Goal: Task Accomplishment & Management: Manage account settings

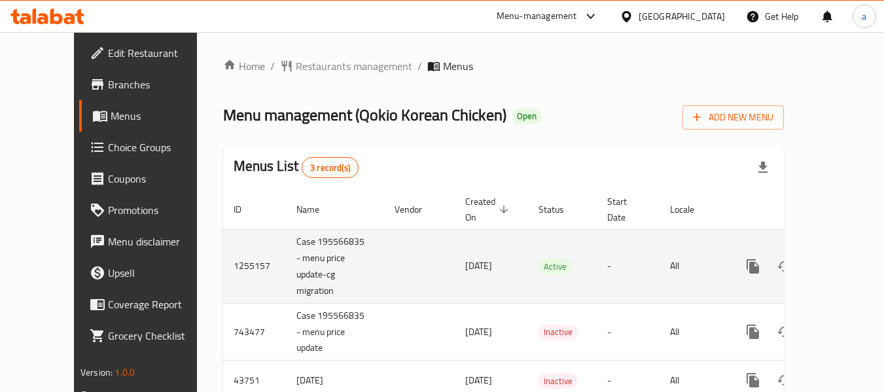
scroll to position [31, 0]
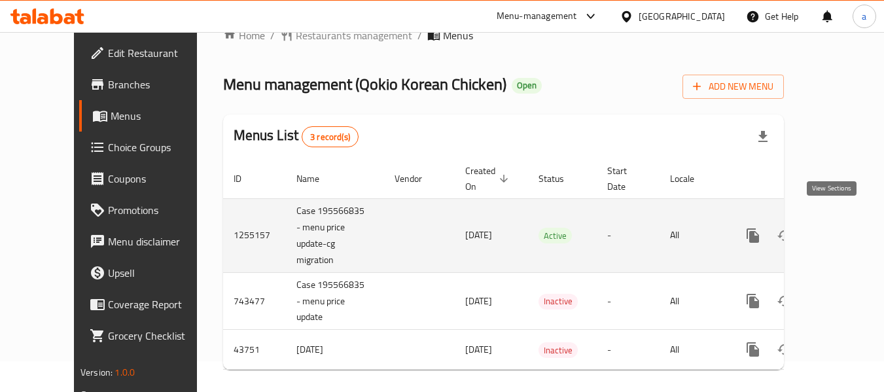
click at [840, 228] on icon "enhanced table" at bounding box center [848, 236] width 16 height 16
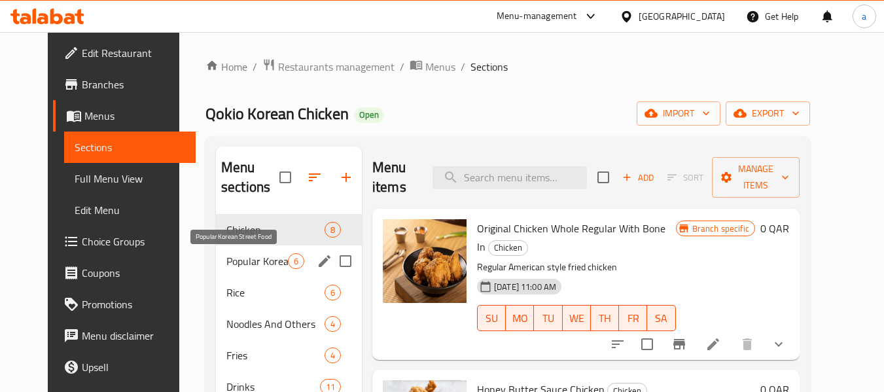
click at [232, 263] on span "Popular Korean Street Food" at bounding box center [258, 261] width 62 height 16
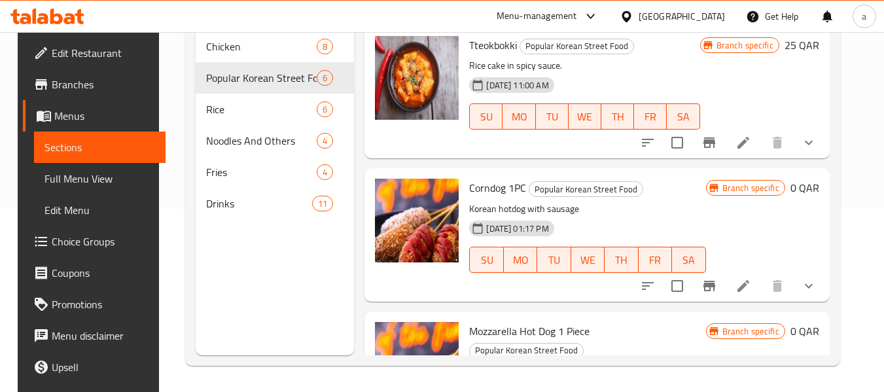
scroll to position [52, 0]
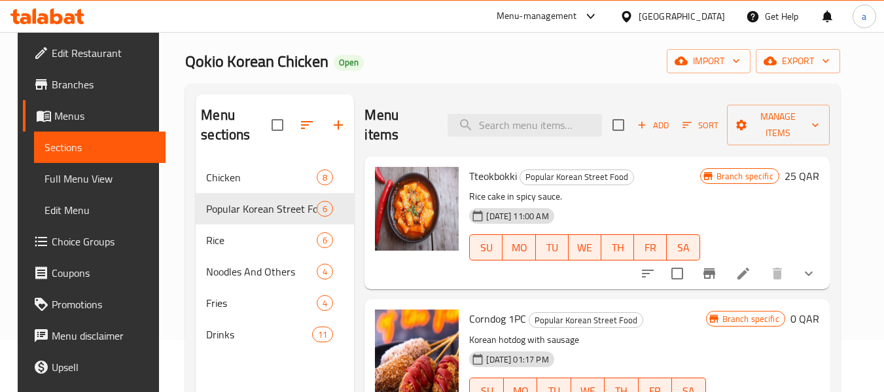
click at [639, 14] on div at bounding box center [629, 16] width 19 height 14
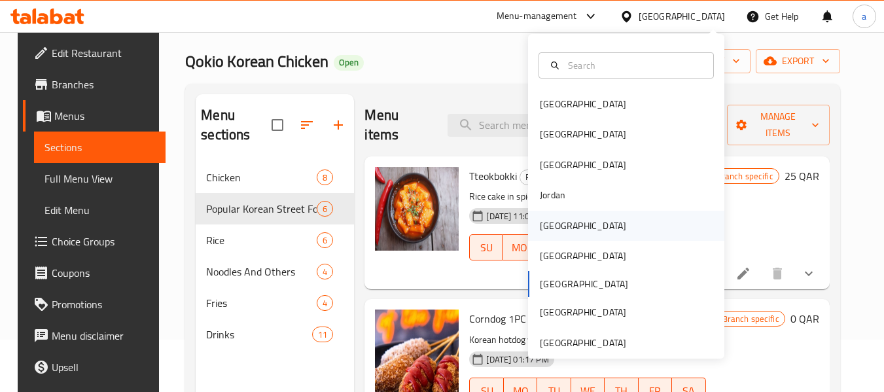
click at [563, 232] on div "[GEOGRAPHIC_DATA]" at bounding box center [583, 226] width 107 height 30
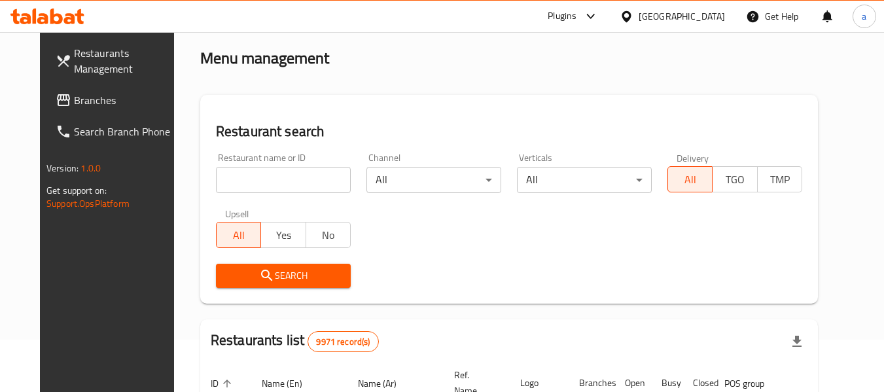
click at [83, 103] on span "Branches" at bounding box center [125, 100] width 103 height 16
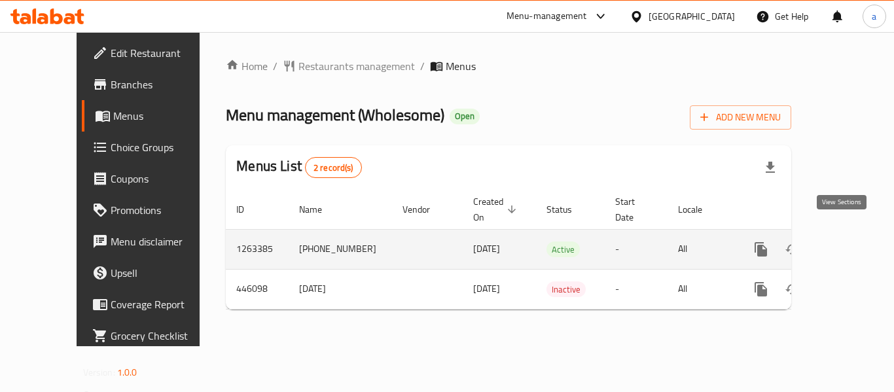
click at [850, 234] on link "enhanced table" at bounding box center [855, 249] width 31 height 31
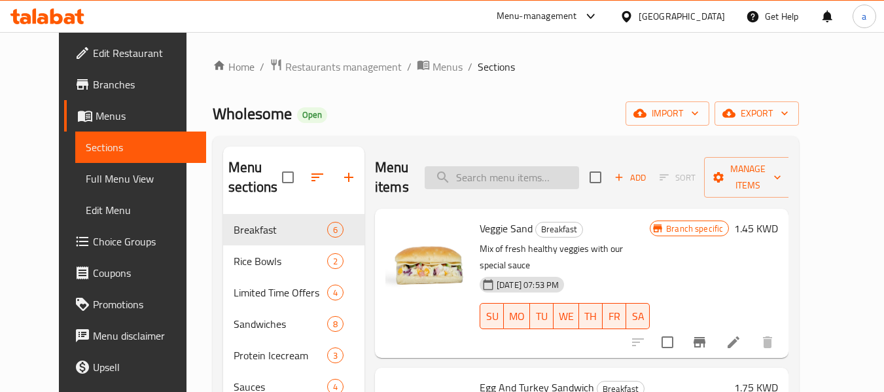
click at [520, 183] on input "search" at bounding box center [502, 177] width 155 height 23
paste input "AirFried Spicy Chicken Fillet"
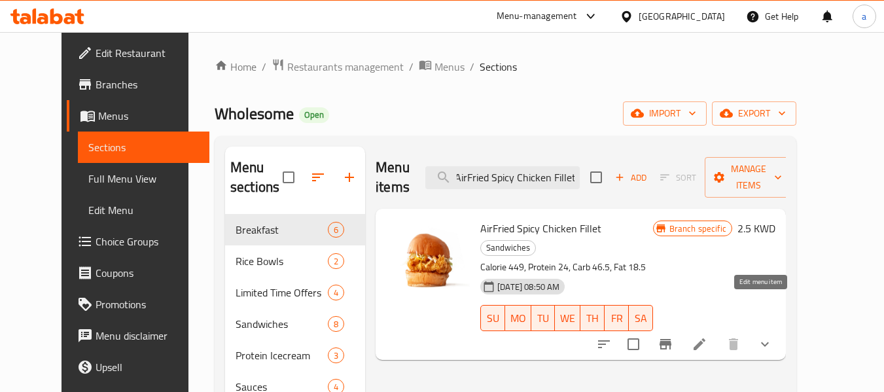
type input "AirFried Spicy Chicken Fillet"
click at [706, 338] on icon at bounding box center [700, 344] width 12 height 12
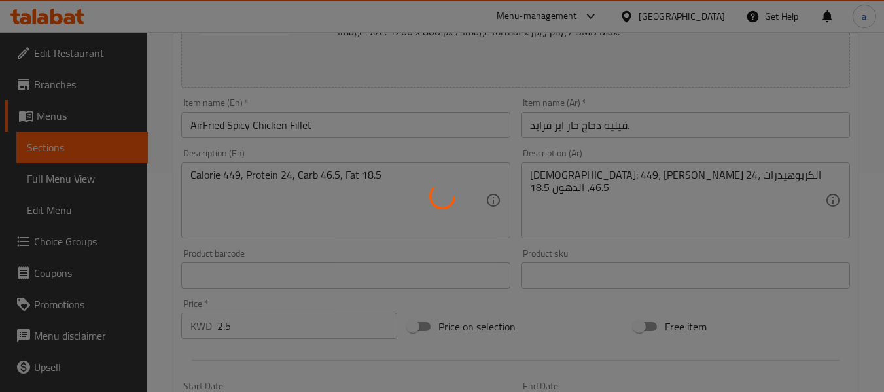
scroll to position [196, 0]
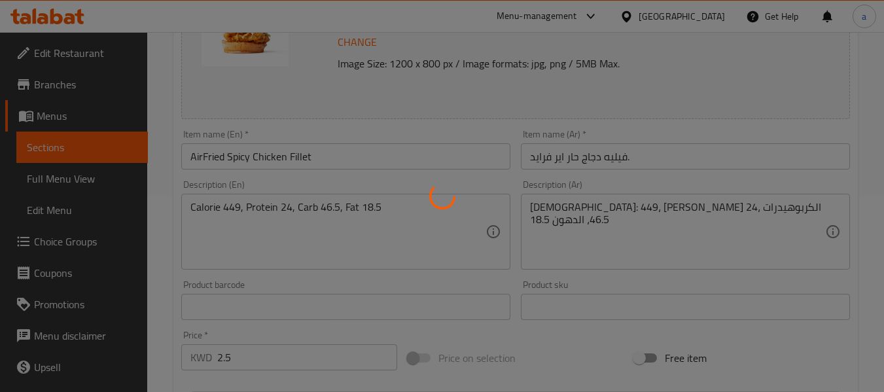
type input "اختيارات"
type input "0"
type input "1"
type input "اضافات"
type input "0"
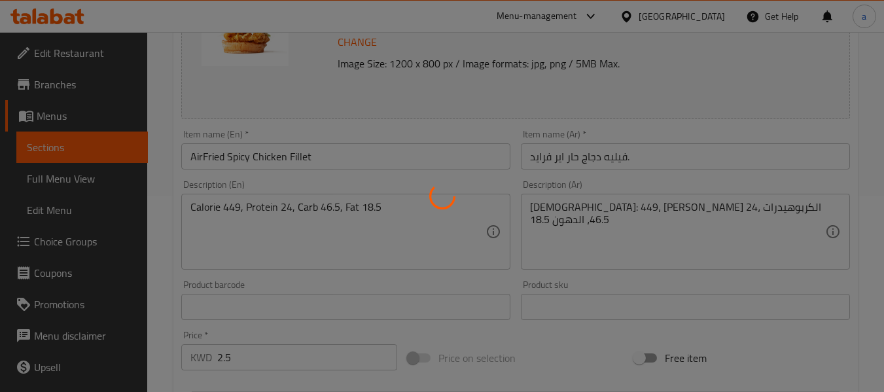
type input "1"
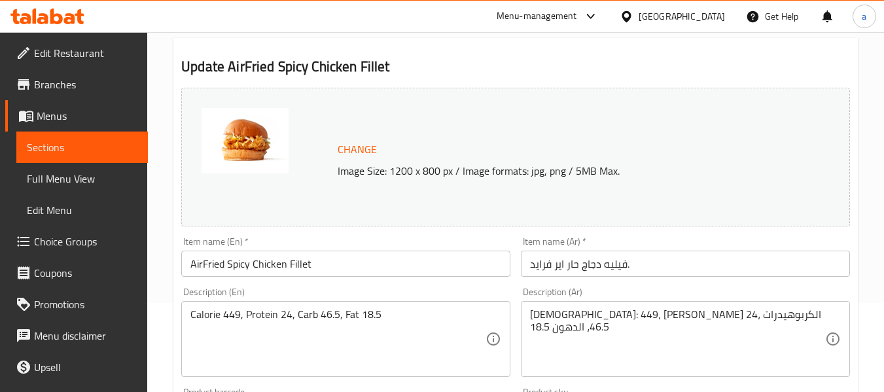
scroll to position [0, 0]
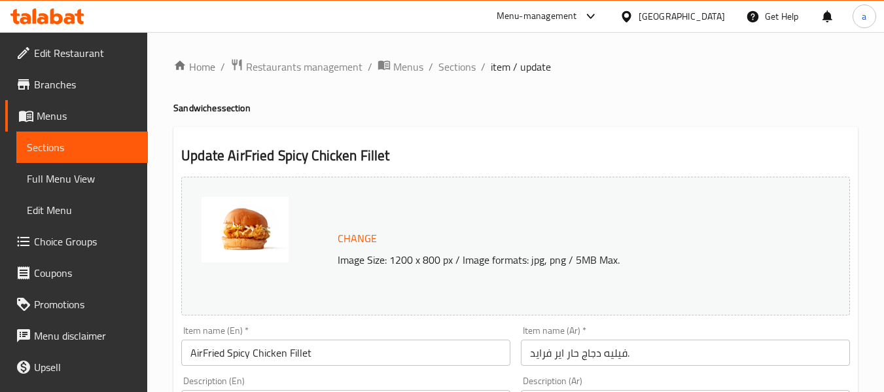
click at [76, 52] on span "Edit Restaurant" at bounding box center [85, 53] width 103 height 16
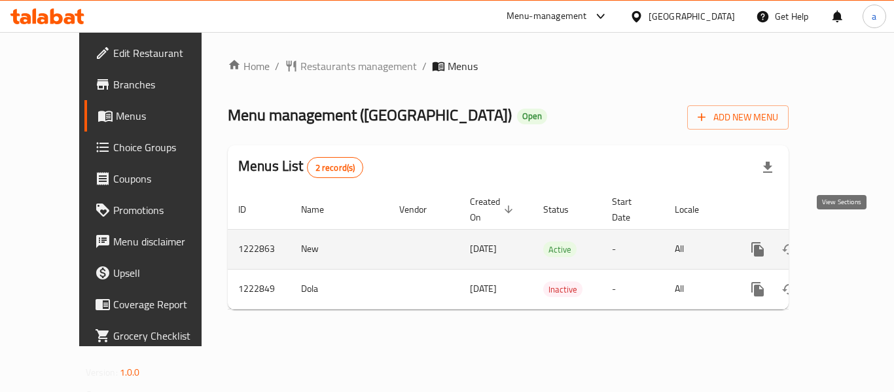
click at [849, 242] on icon "enhanced table" at bounding box center [853, 250] width 16 height 16
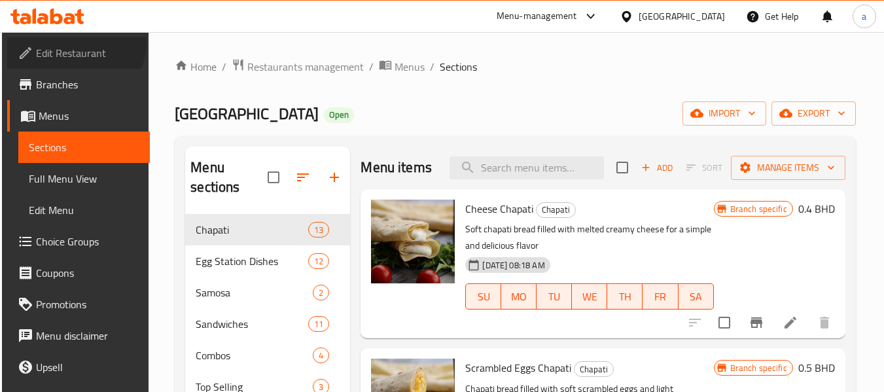
click at [71, 41] on link "Edit Restaurant" at bounding box center [78, 52] width 143 height 31
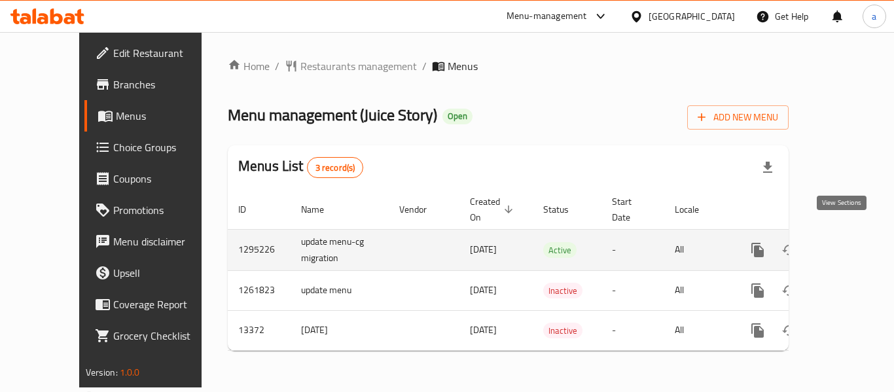
click at [845, 242] on icon "enhanced table" at bounding box center [853, 250] width 16 height 16
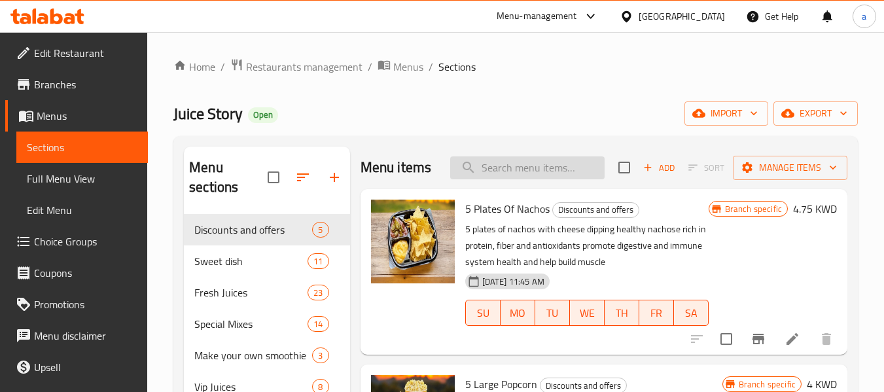
click at [509, 175] on input "search" at bounding box center [527, 167] width 155 height 23
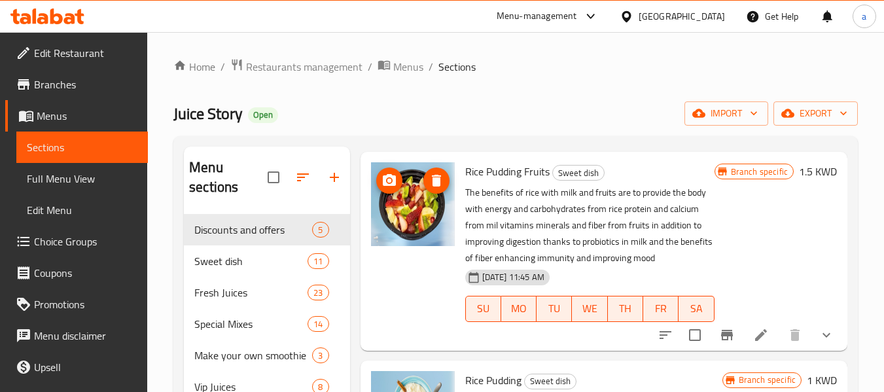
scroll to position [327, 0]
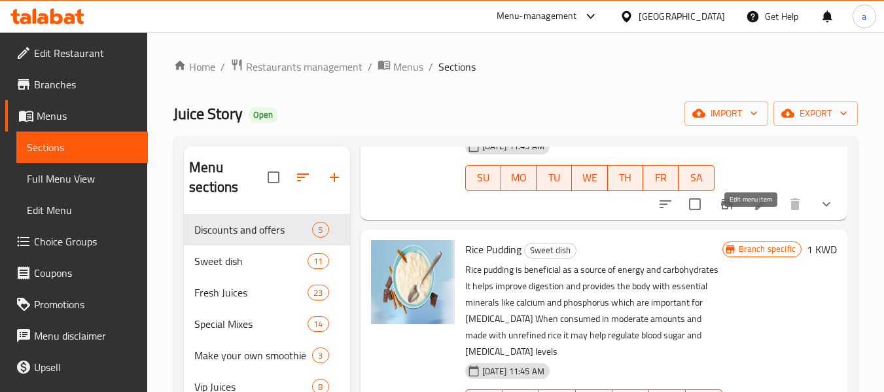
type input "rice pudding"
click at [754, 212] on icon at bounding box center [762, 204] width 16 height 16
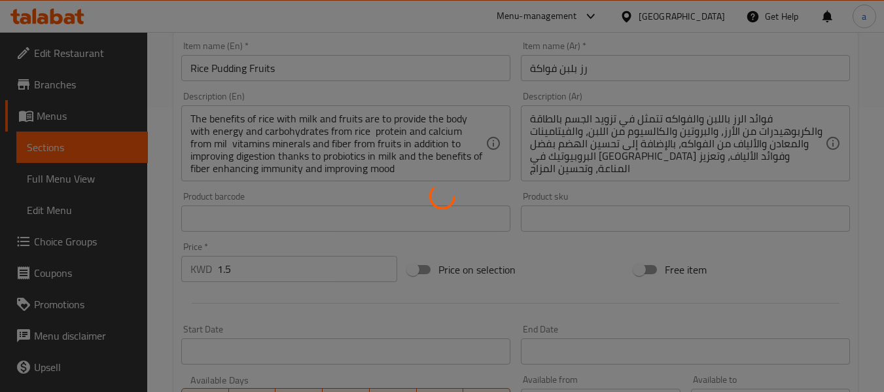
type input "إضافه خيارات"
type input "0"
type input "5"
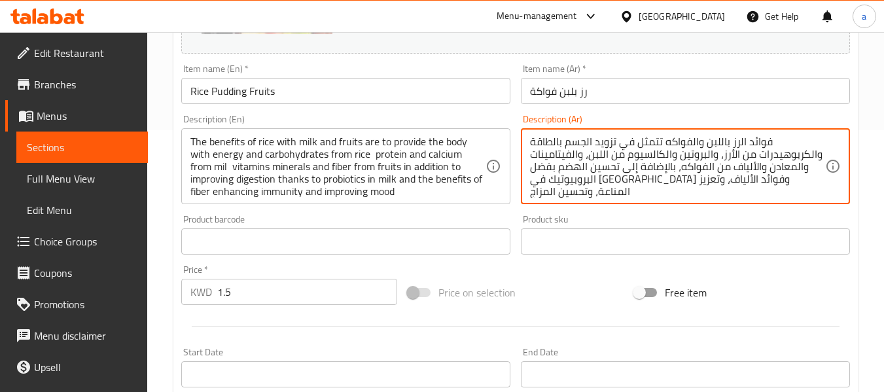
click at [579, 181] on textarea "فوائد الرز باللبن والفواكه تتمثل في تزويد الجسم بالطاقة والكربوهيدرات من الأرز،…" at bounding box center [677, 167] width 295 height 62
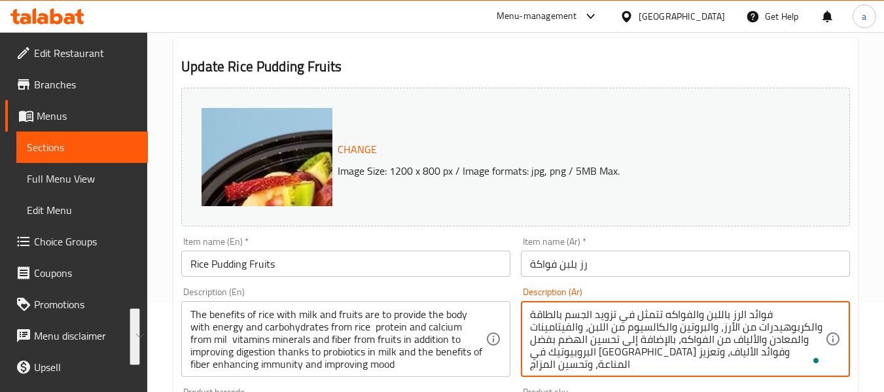
scroll to position [0, 0]
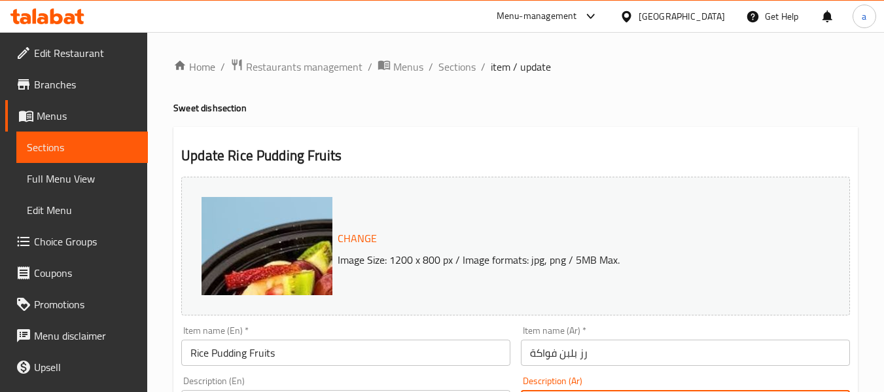
click at [45, 50] on span "Edit Restaurant" at bounding box center [85, 53] width 103 height 16
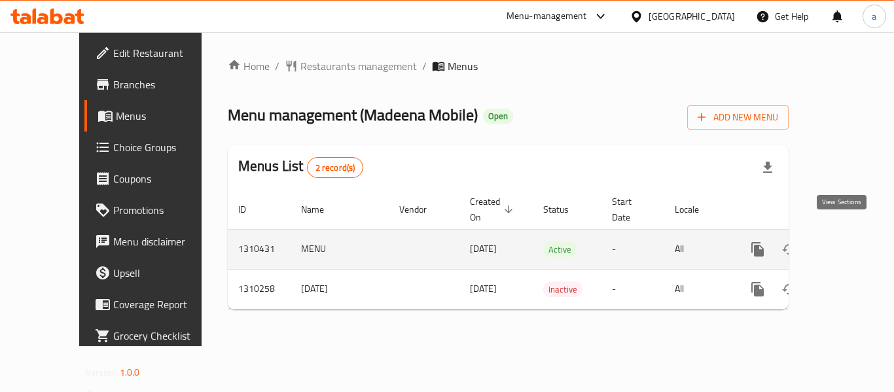
click at [848, 242] on icon "enhanced table" at bounding box center [853, 250] width 16 height 16
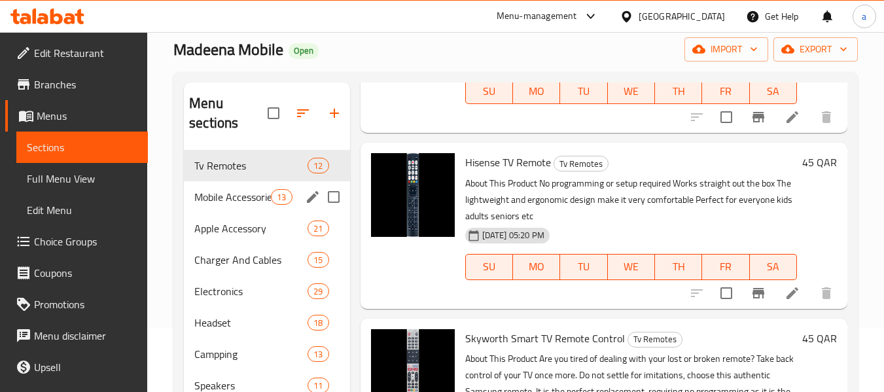
scroll to position [209, 0]
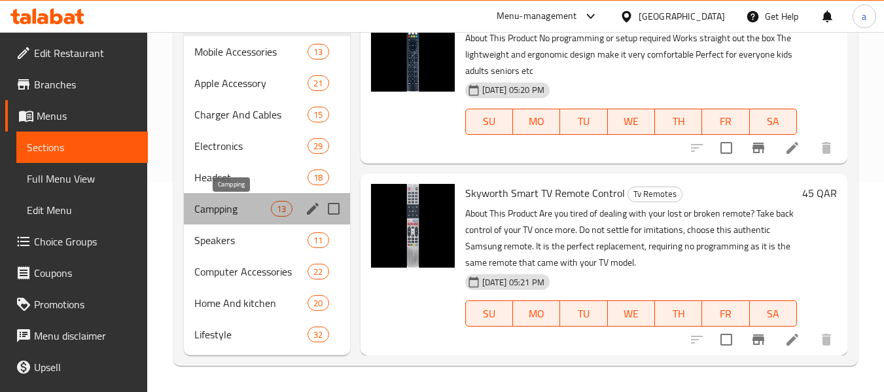
click at [221, 210] on span "Campping" at bounding box center [232, 209] width 77 height 16
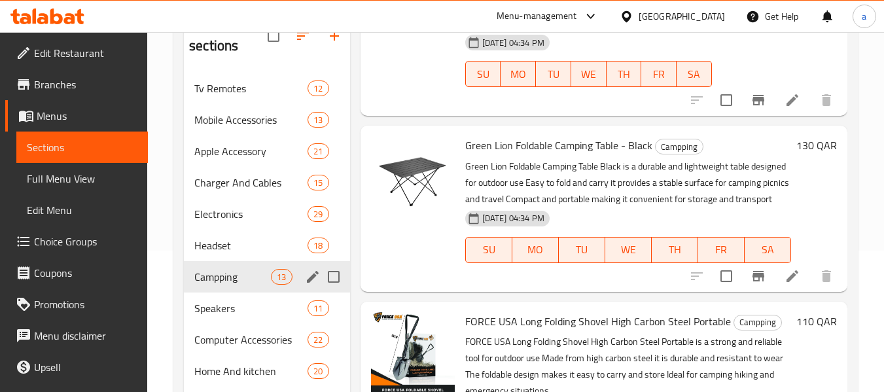
scroll to position [13, 0]
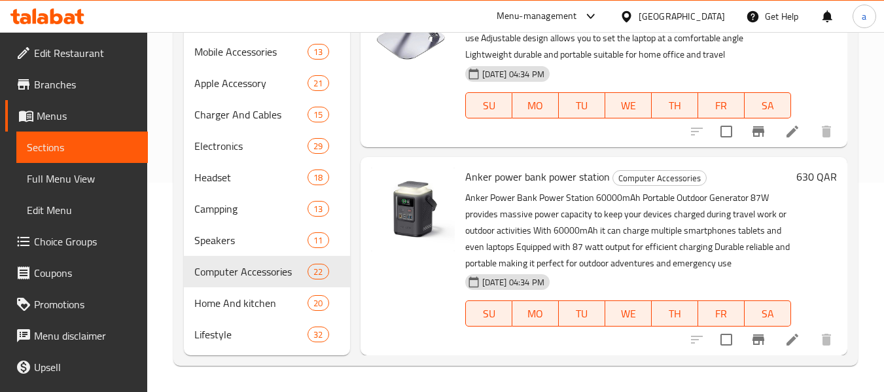
scroll to position [4757, 0]
